Goal: Check status: Check status

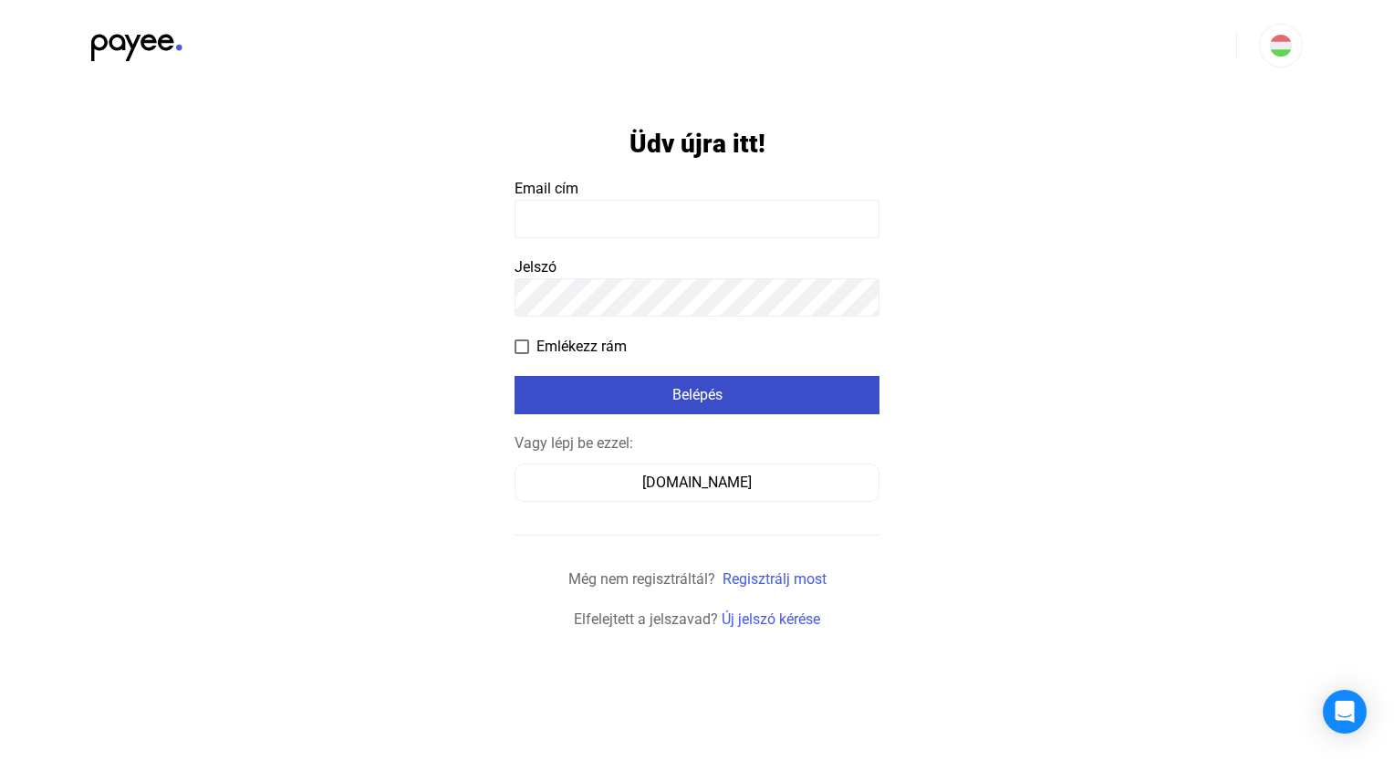
type input "**********"
click at [752, 391] on div "Belépés" at bounding box center [697, 395] width 354 height 22
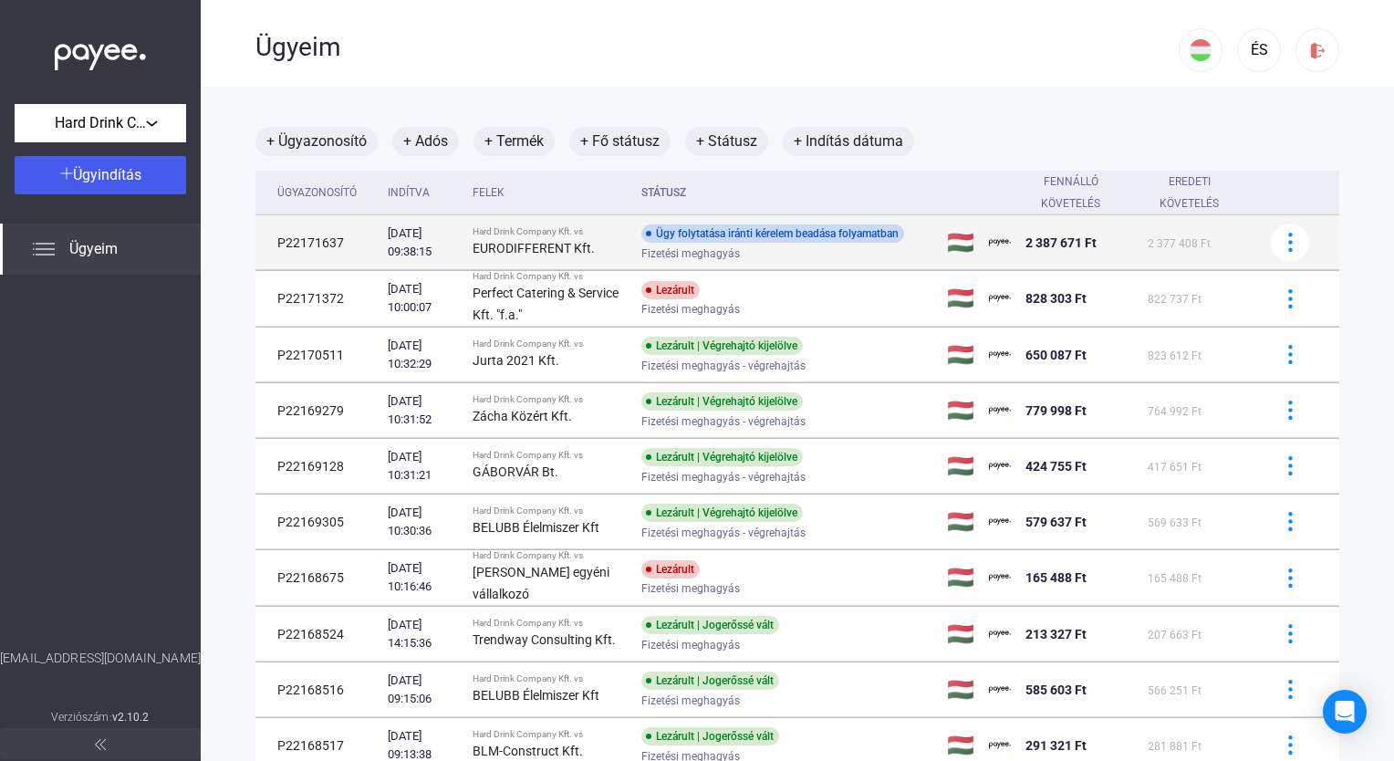
click at [752, 244] on div "Ügy folytatása iránti kérelem beadása folyamatban Fizetési meghagyás" at bounding box center [786, 242] width 291 height 36
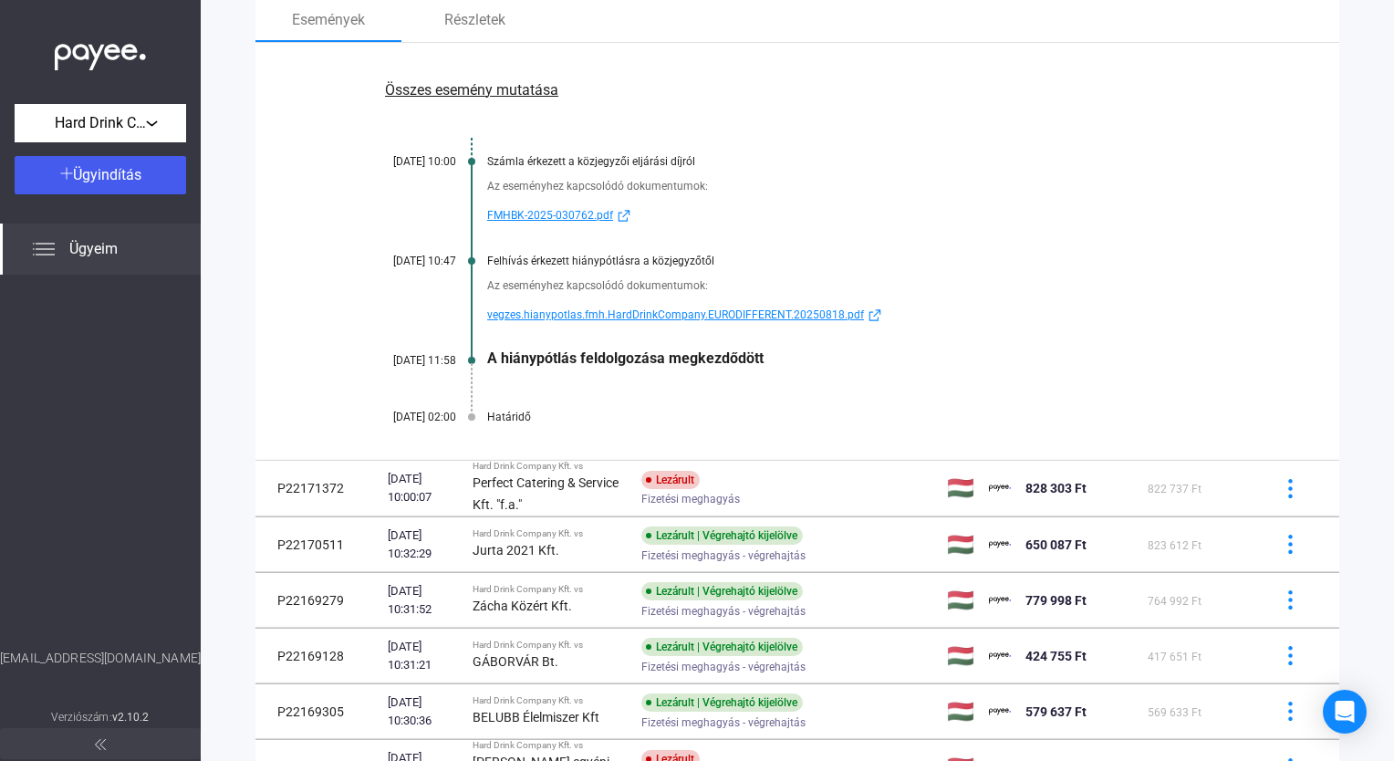
scroll to position [274, 0]
click at [518, 418] on div "Határidő" at bounding box center [867, 415] width 761 height 13
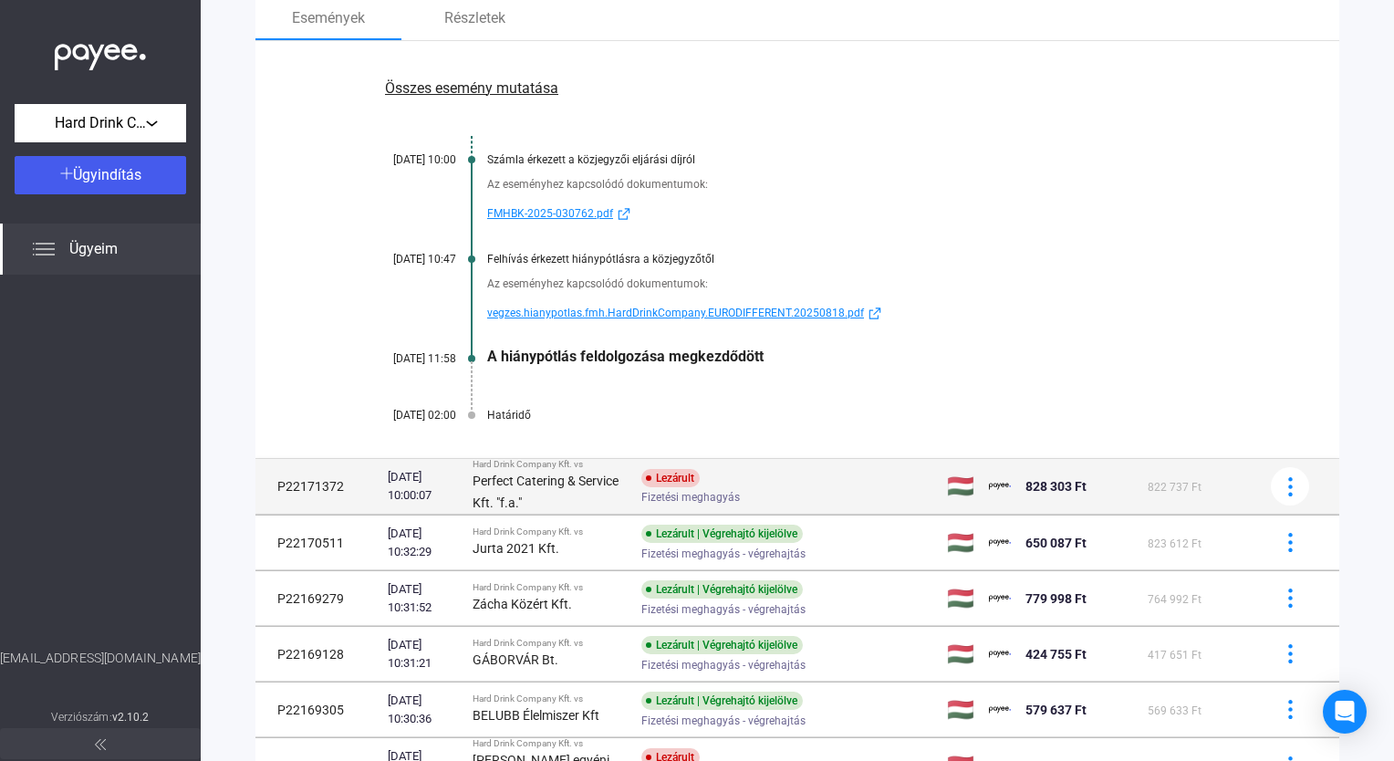
click at [676, 481] on div "Lezárult" at bounding box center [670, 478] width 58 height 18
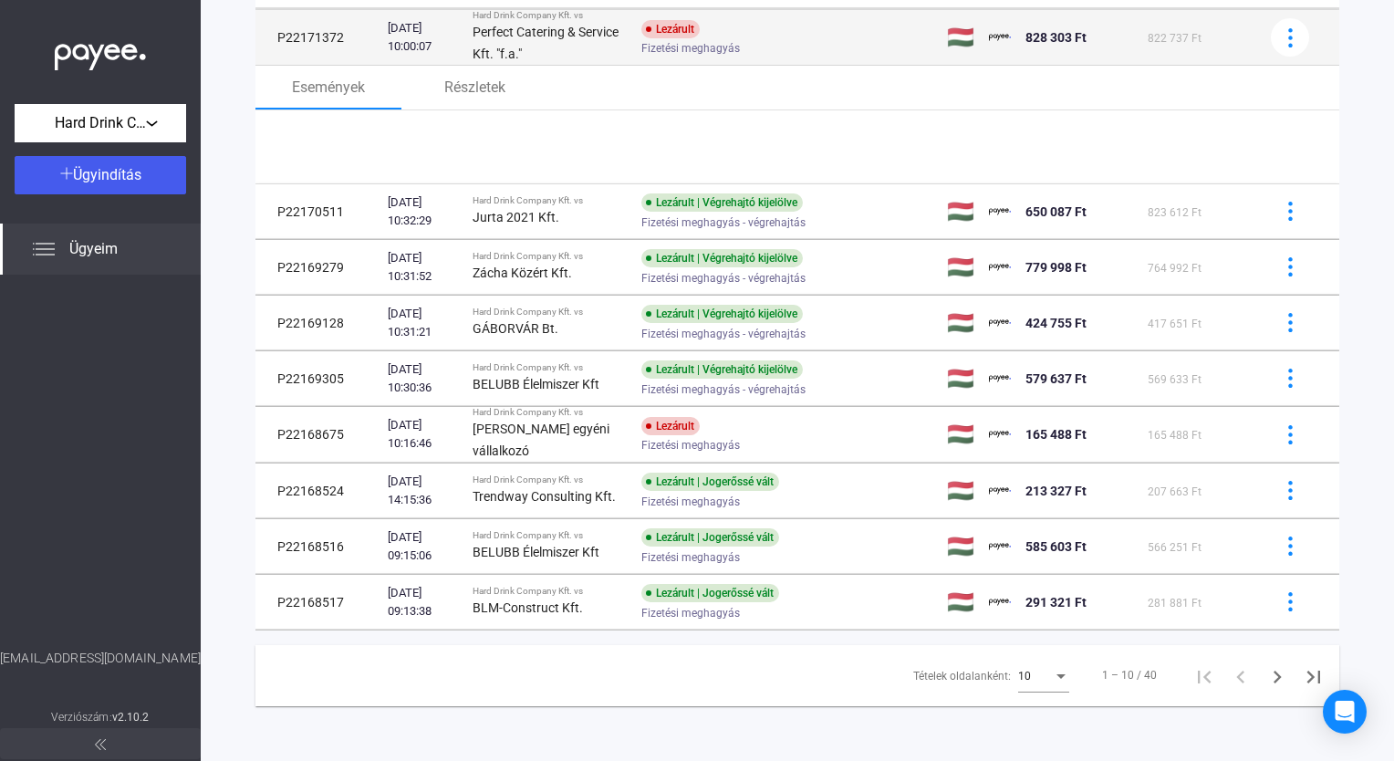
scroll to position [265, 0]
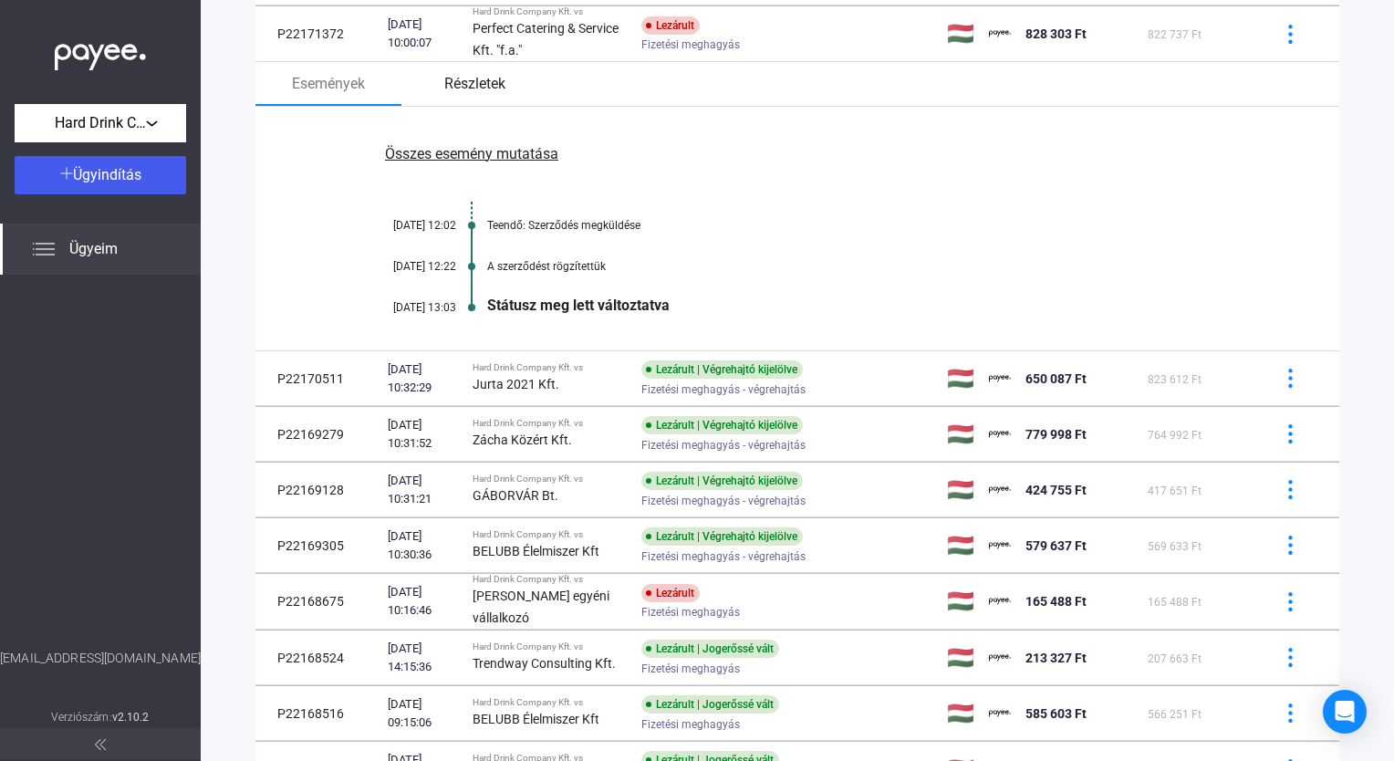
click at [471, 74] on font "Részletek" at bounding box center [474, 84] width 61 height 22
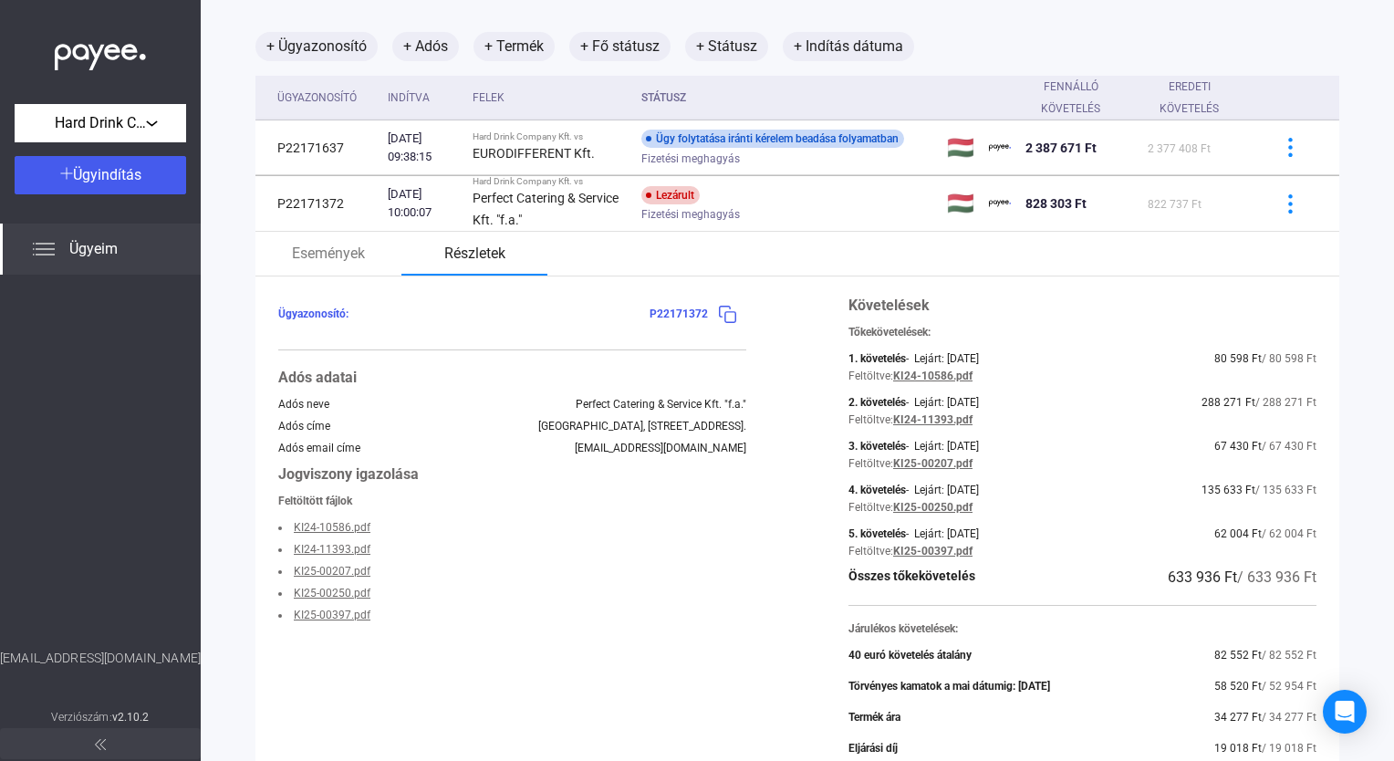
scroll to position [0, 0]
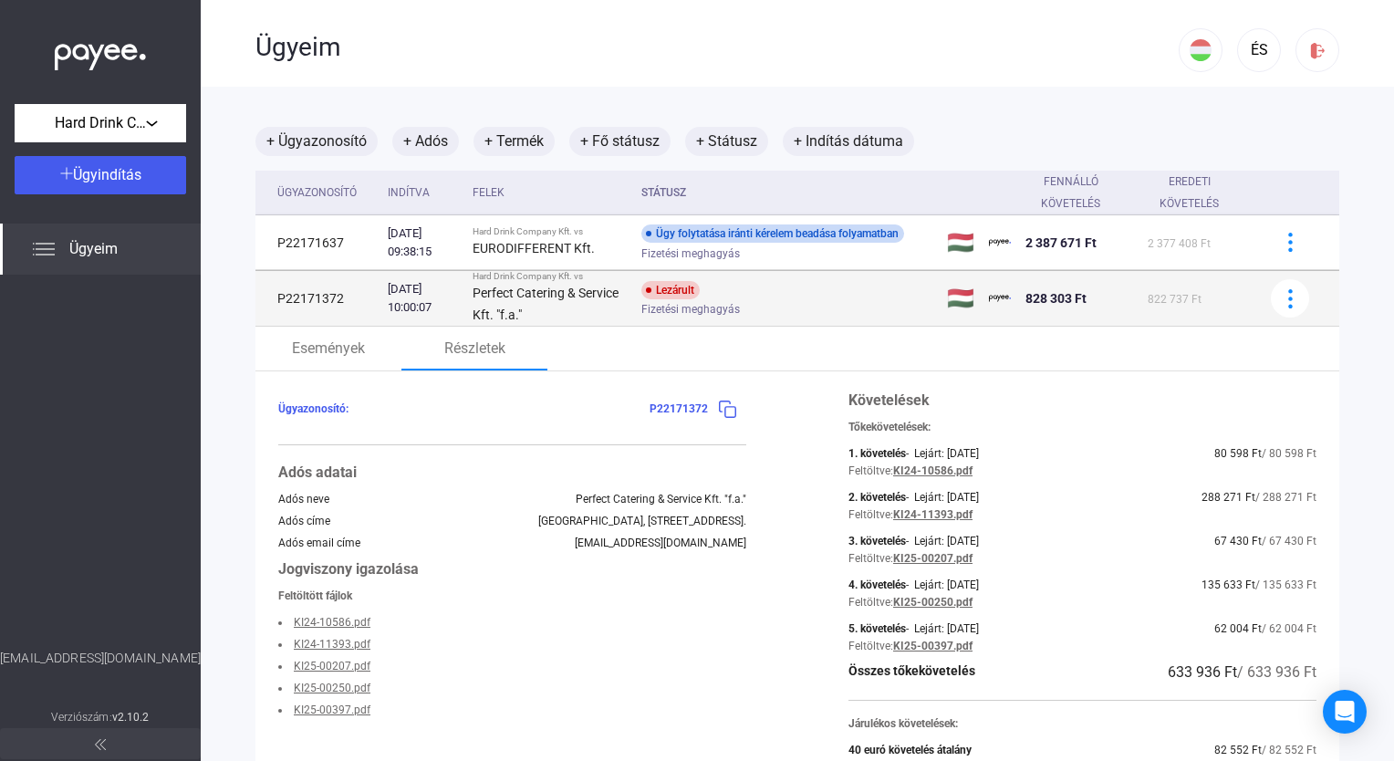
click at [681, 285] on div "Lezárult" at bounding box center [670, 290] width 58 height 18
